Goal: Transaction & Acquisition: Purchase product/service

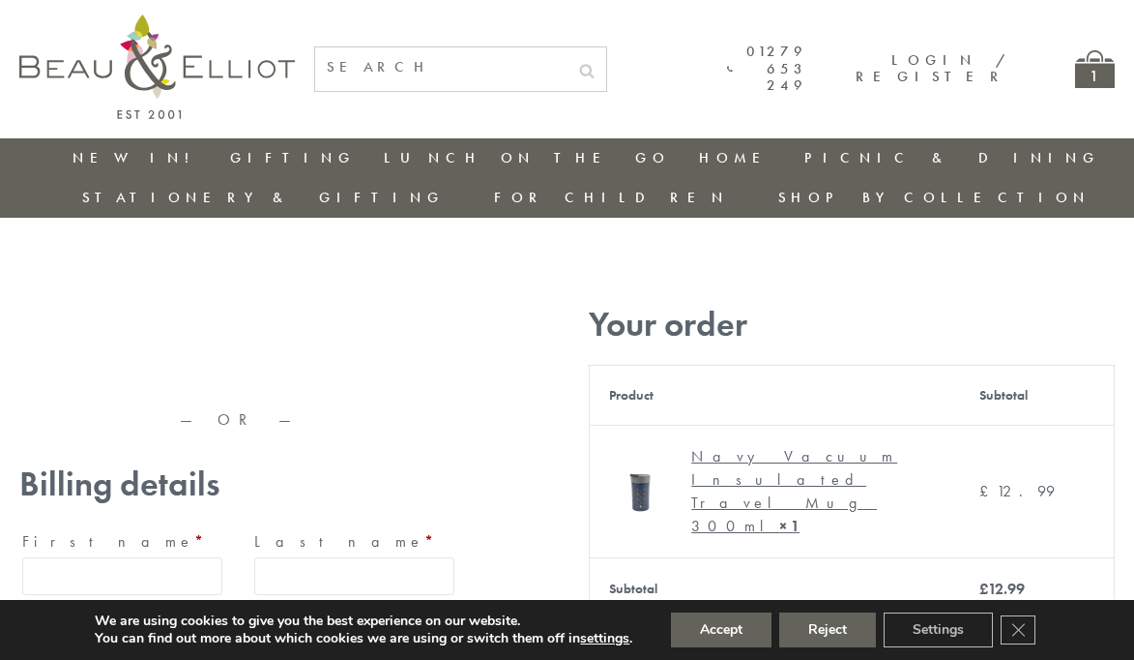
type input "maria33@yahoo.com"
type input "Maria"
type input "Williams"
type input "23, Scottsdale, Happytown"
type input "London"
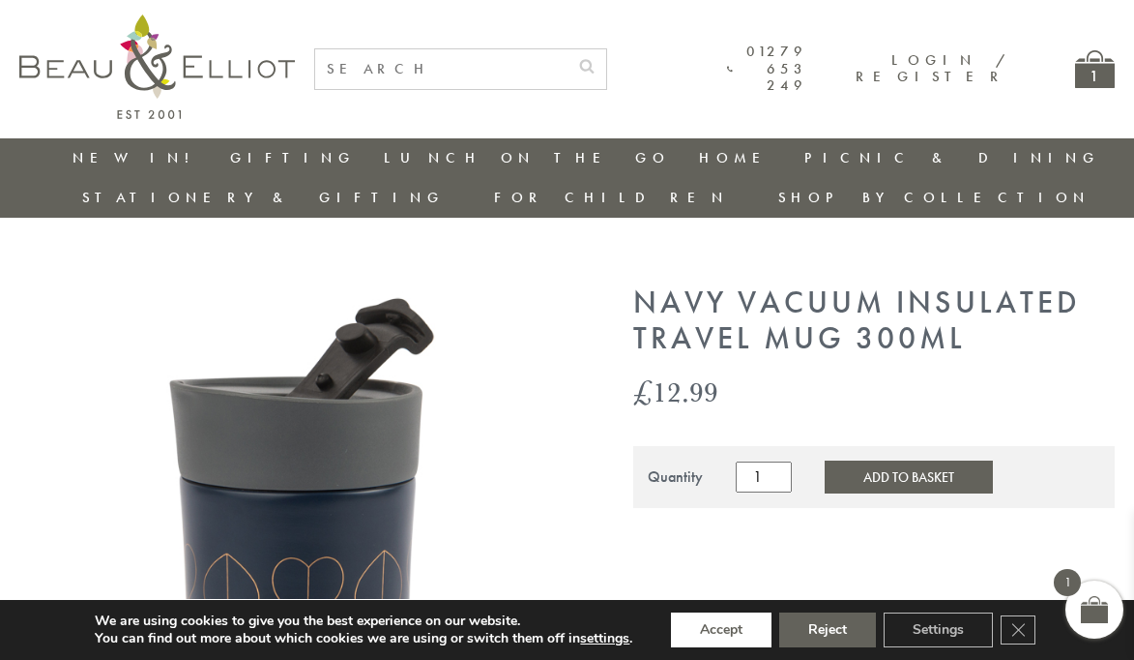
click at [721, 630] on button "Accept" at bounding box center [721, 629] width 101 height 35
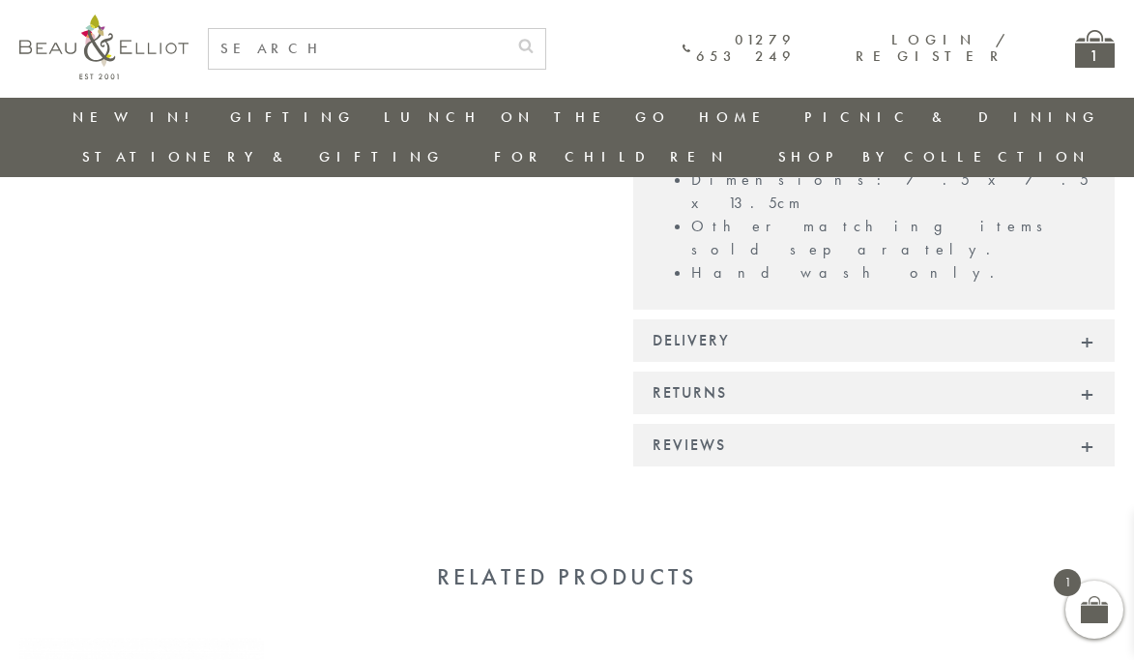
scroll to position [1787, 0]
